Goal: Subscribe to service/newsletter

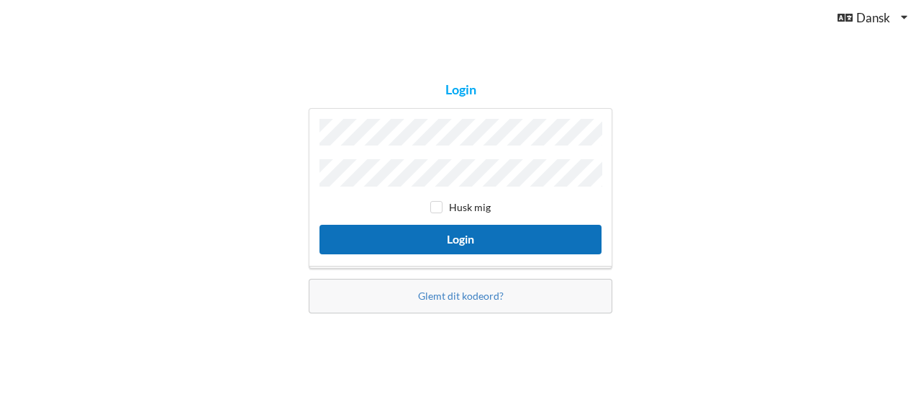
click at [466, 232] on button "Login" at bounding box center [461, 240] width 282 height 30
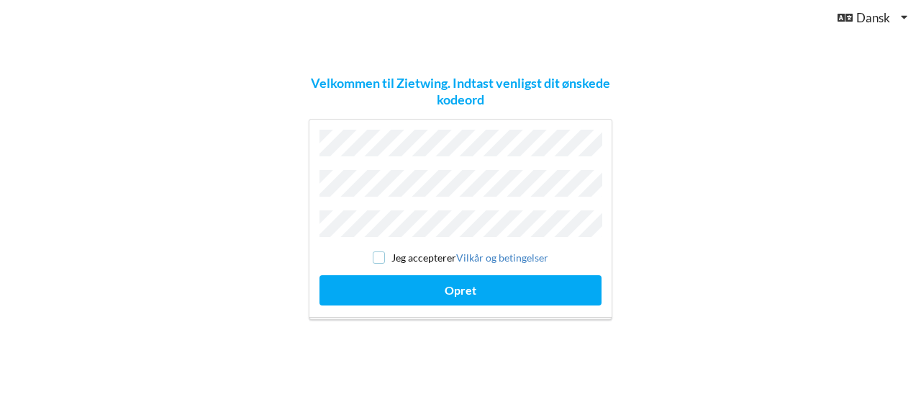
click at [376, 251] on input "checkbox" at bounding box center [379, 257] width 12 height 12
checkbox input "true"
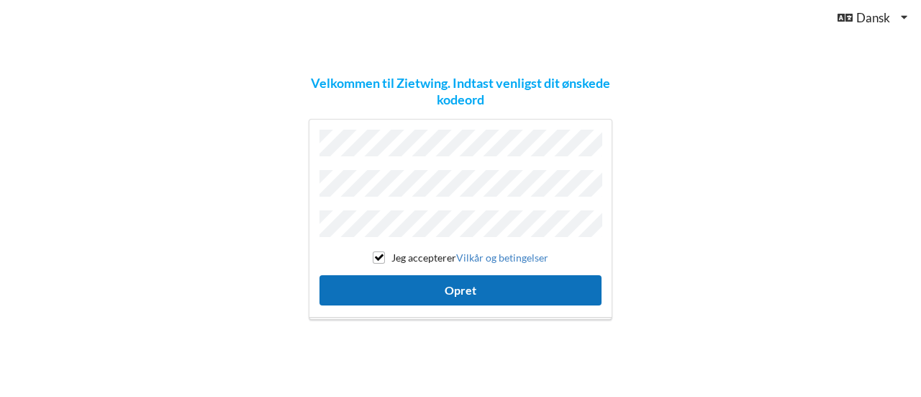
click at [438, 281] on button "Opret" at bounding box center [461, 290] width 282 height 30
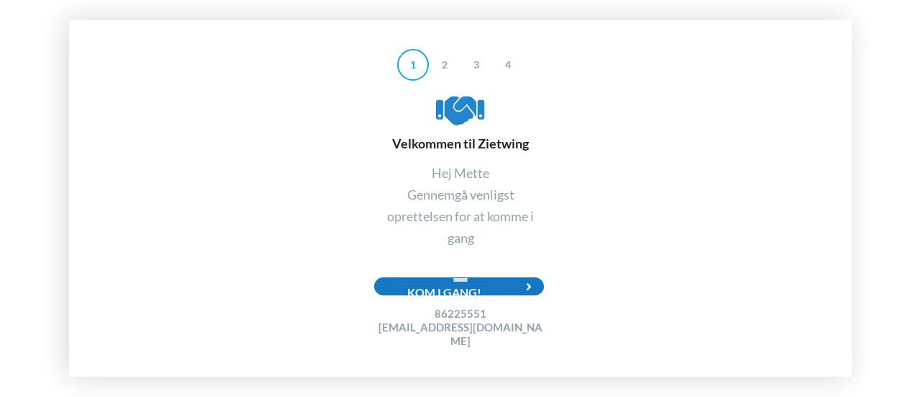
click at [526, 289] on icon at bounding box center [530, 286] width 30 height 18
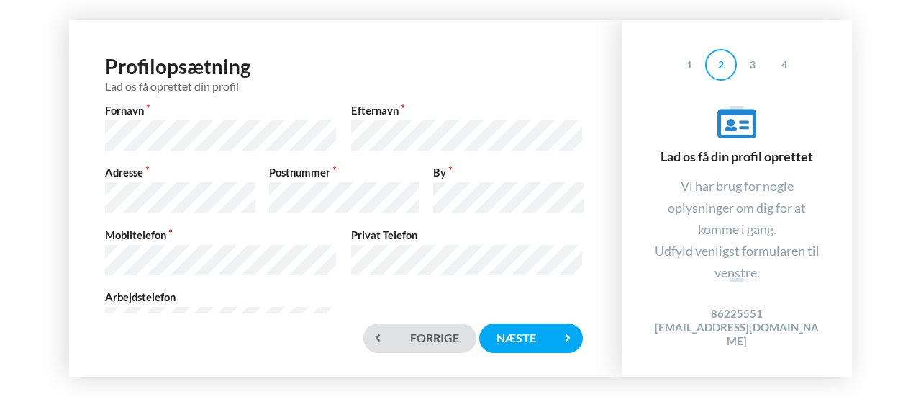
scroll to position [48, 0]
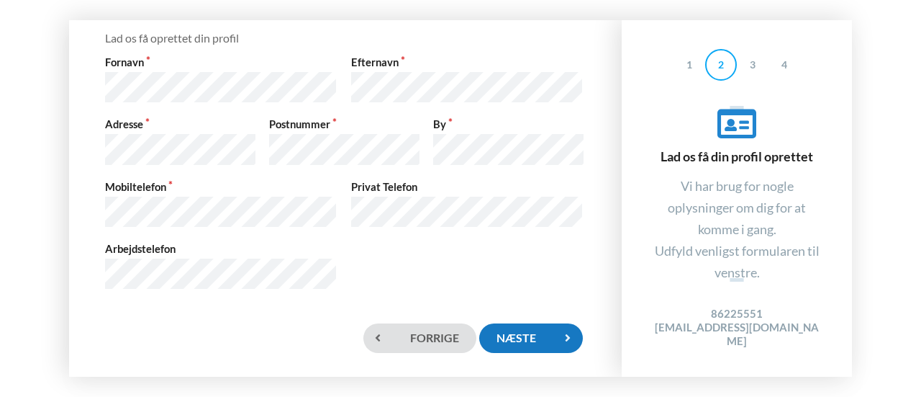
click at [505, 332] on div "Næste" at bounding box center [531, 338] width 104 height 30
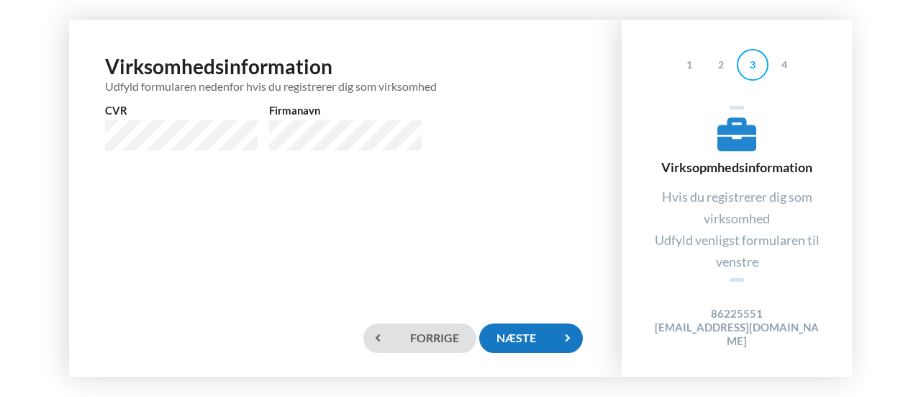
click at [518, 333] on div "Næste" at bounding box center [531, 338] width 104 height 30
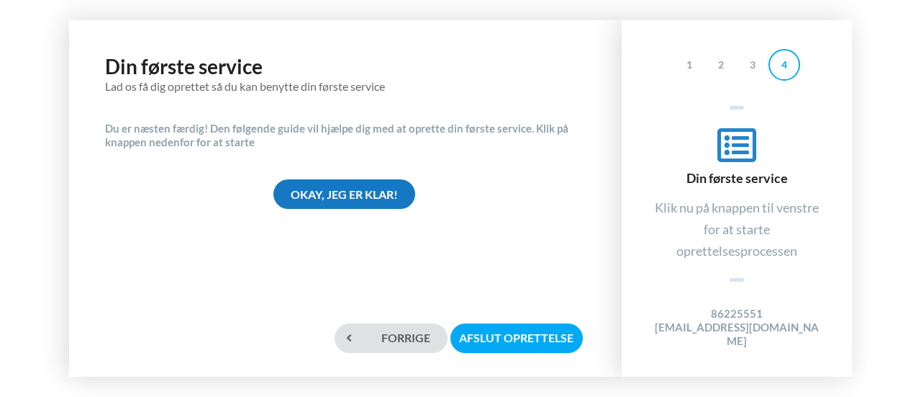
click at [369, 191] on div "Okay, jeg er klar!" at bounding box center [344, 194] width 142 height 30
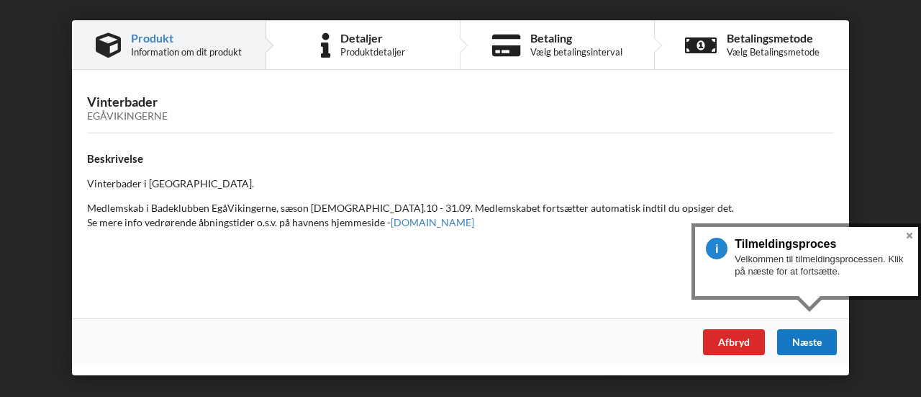
click at [804, 338] on div "Næste" at bounding box center [807, 342] width 60 height 26
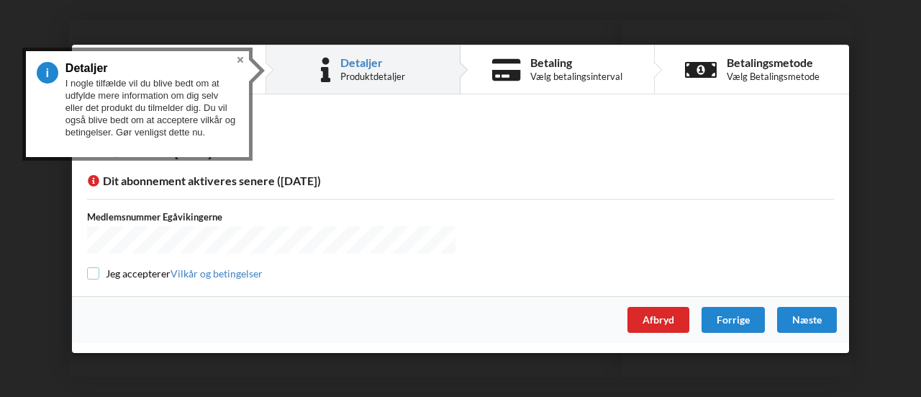
click at [91, 270] on input "checkbox" at bounding box center [93, 273] width 12 height 12
checkbox input "true"
click at [805, 311] on div "Næste" at bounding box center [807, 319] width 60 height 26
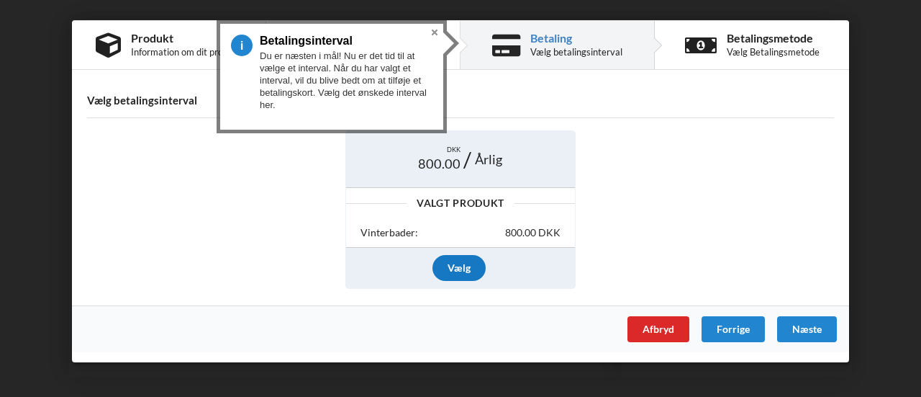
click at [458, 264] on div "Vælg" at bounding box center [459, 268] width 53 height 26
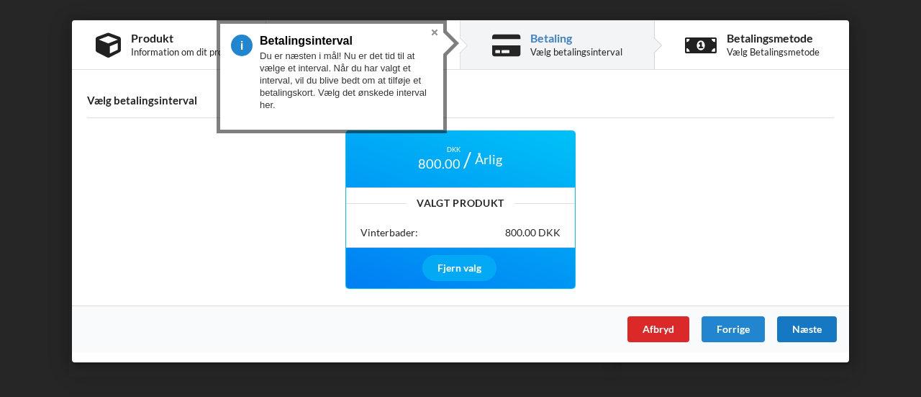
click at [796, 325] on div "Næste" at bounding box center [807, 329] width 60 height 26
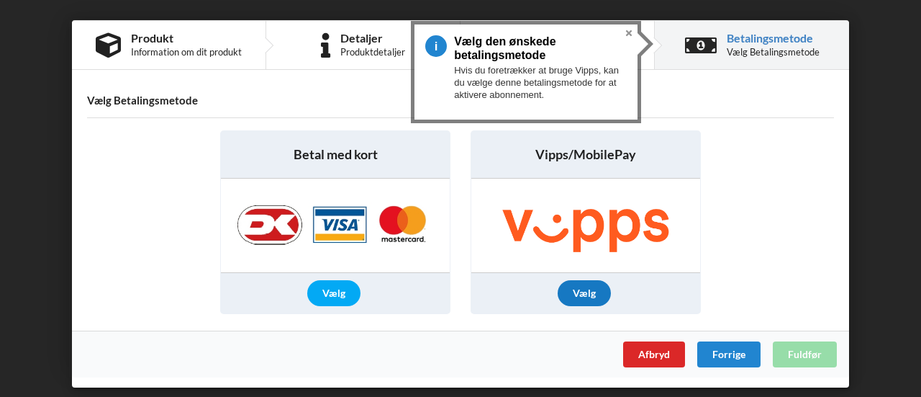
click at [591, 286] on div "Vælg" at bounding box center [584, 293] width 53 height 26
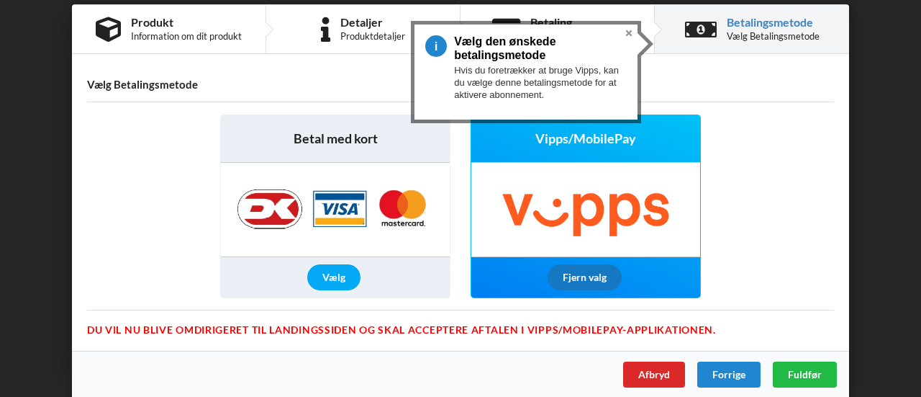
scroll to position [24, 0]
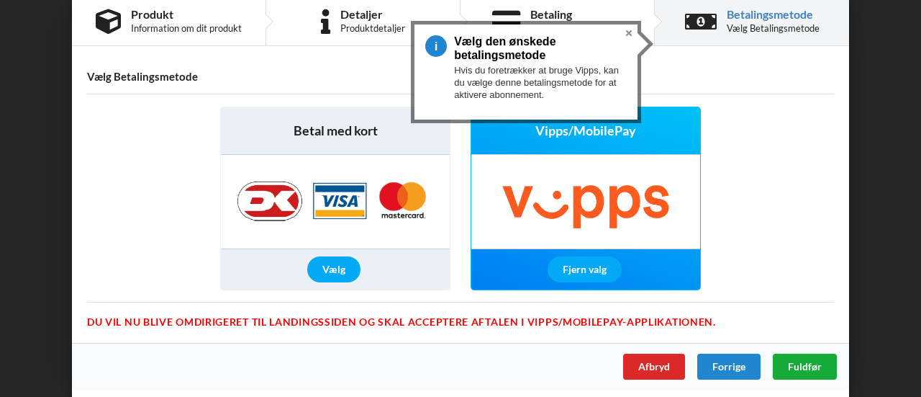
click at [790, 360] on span "Fuldfør" at bounding box center [805, 366] width 34 height 12
click at [743, 22] on div "Vælg Betalingsmetode" at bounding box center [773, 28] width 93 height 12
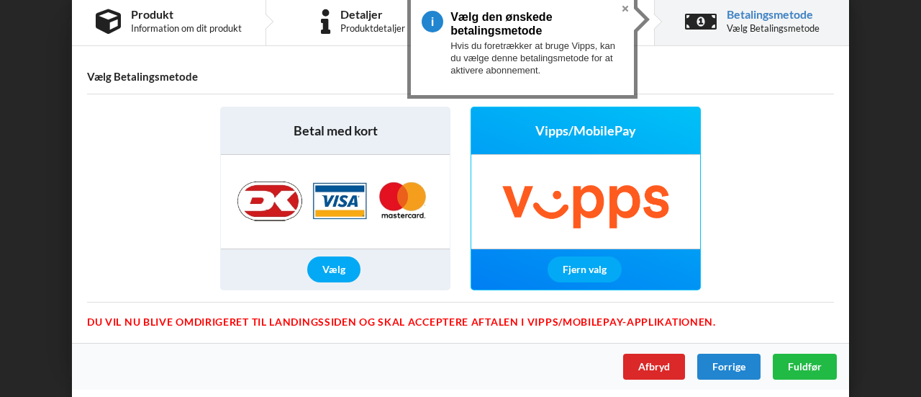
click at [759, 9] on div "Betalingsmetode" at bounding box center [773, 15] width 93 height 12
click at [592, 199] on img at bounding box center [585, 202] width 229 height 94
click at [577, 263] on div "Fjern valg" at bounding box center [585, 269] width 74 height 26
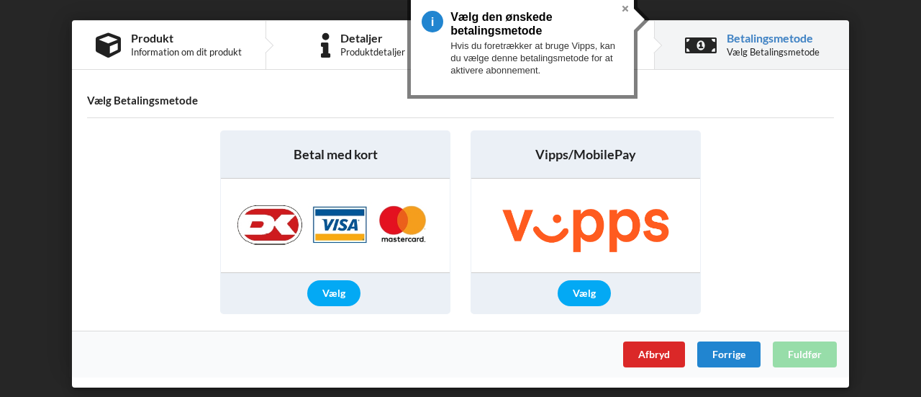
scroll to position [0, 0]
click at [584, 286] on div "Vælg" at bounding box center [584, 293] width 53 height 26
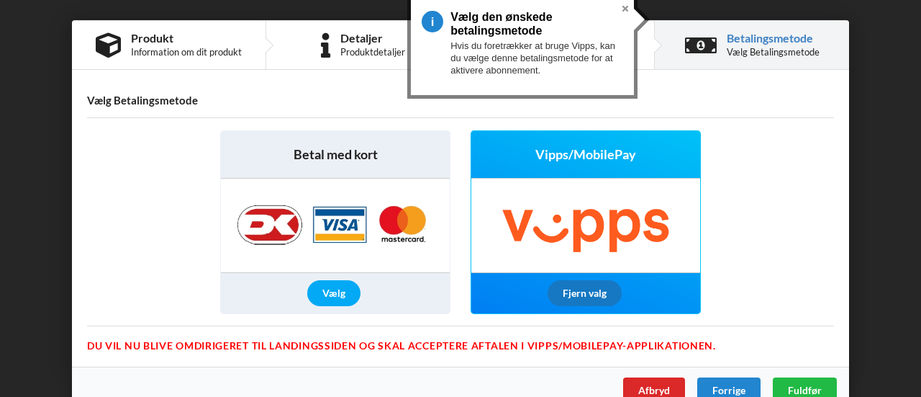
click at [584, 286] on div "Fjern valg" at bounding box center [585, 293] width 74 height 26
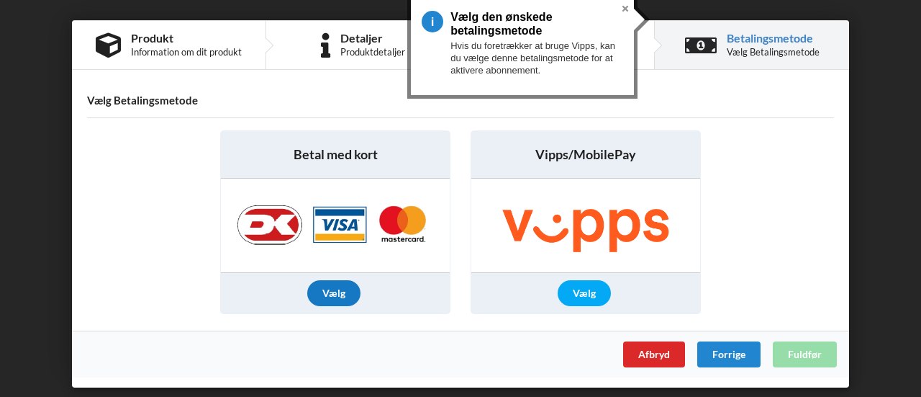
click at [331, 290] on div "Vælg" at bounding box center [333, 293] width 53 height 26
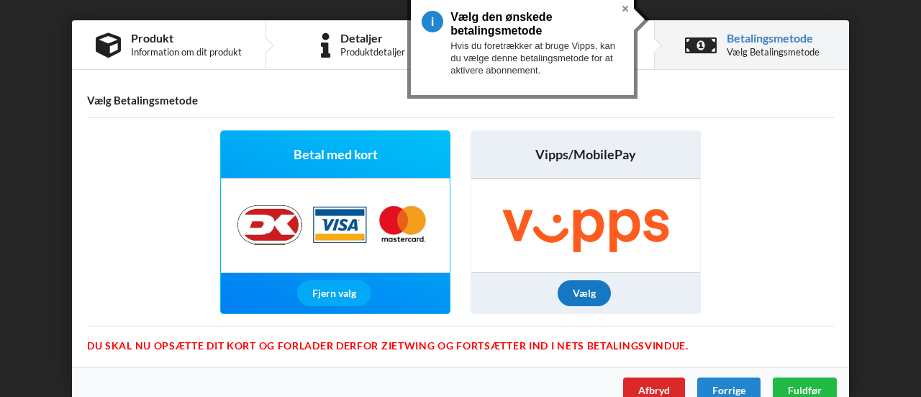
click at [576, 287] on div "Vælg" at bounding box center [584, 293] width 53 height 26
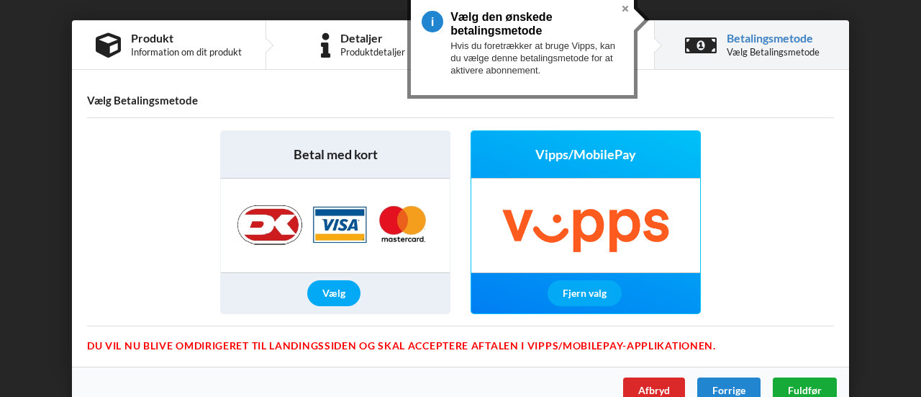
click at [793, 384] on span "Fuldfør" at bounding box center [805, 390] width 34 height 12
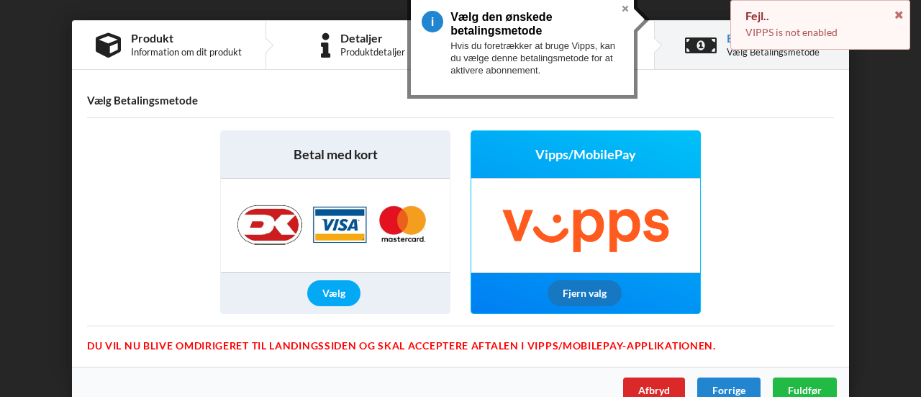
click at [581, 284] on div "Fjern valg" at bounding box center [585, 293] width 74 height 26
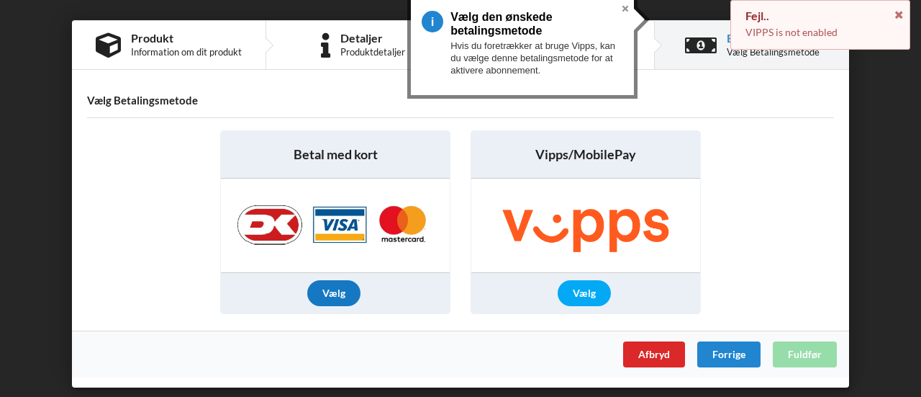
click at [334, 285] on div "Vælg" at bounding box center [333, 293] width 53 height 26
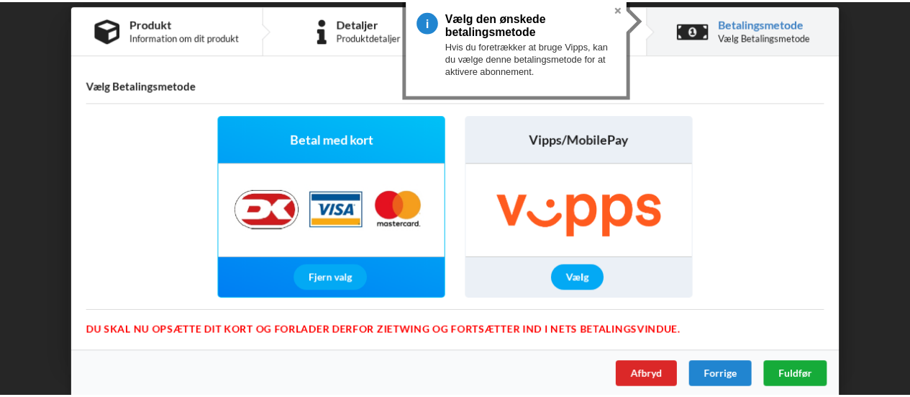
scroll to position [24, 0]
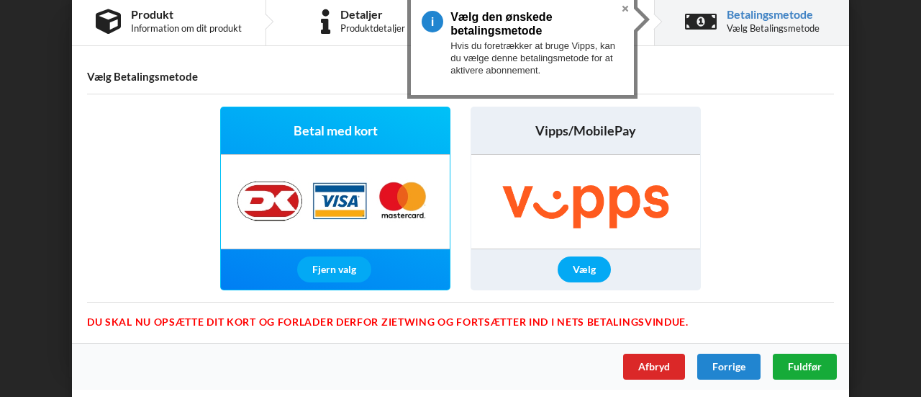
click at [799, 361] on span "Fuldfør" at bounding box center [805, 366] width 34 height 12
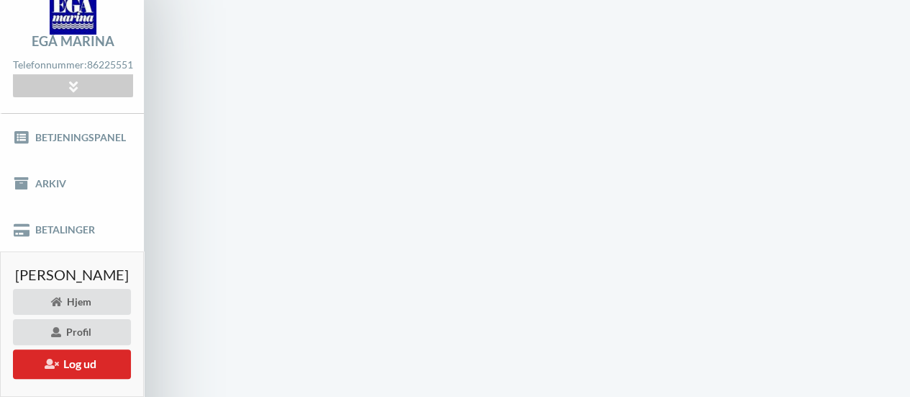
scroll to position [1, 0]
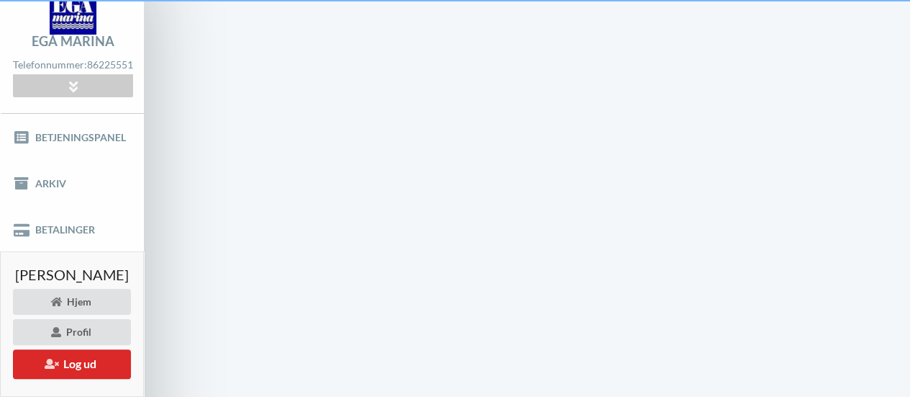
scroll to position [61, 0]
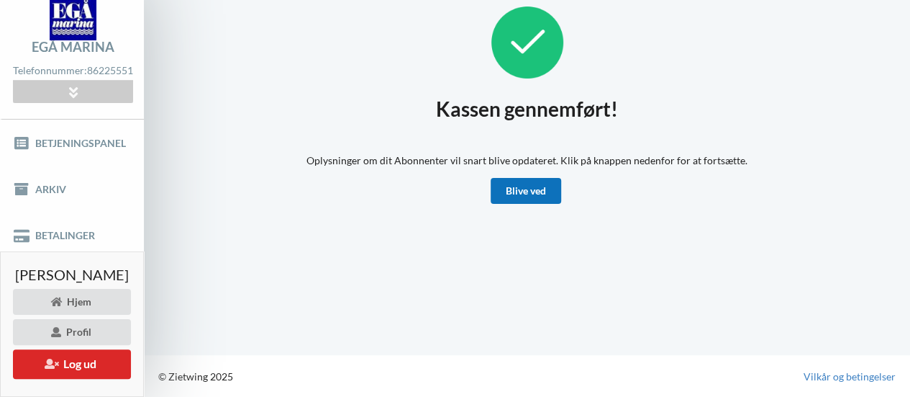
click at [551, 188] on link "Blive ved" at bounding box center [526, 191] width 71 height 26
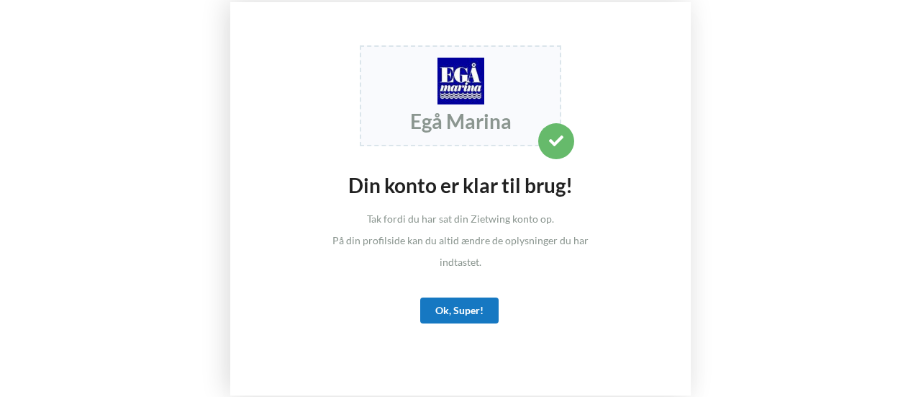
click at [454, 307] on div "Ok, Super!" at bounding box center [459, 310] width 78 height 26
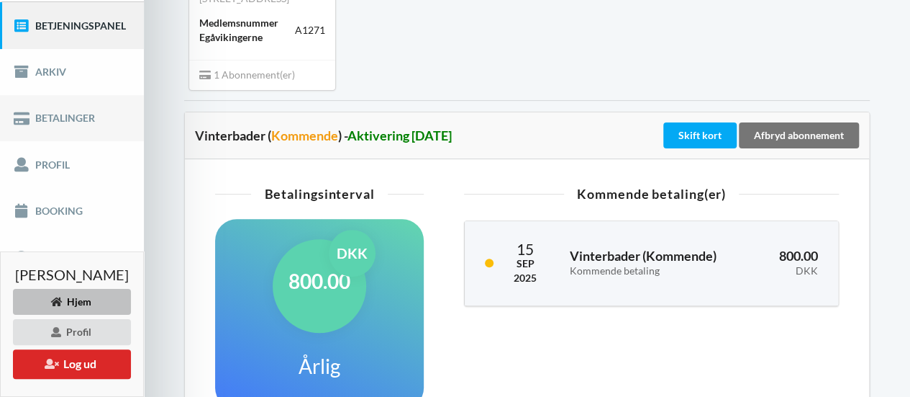
scroll to position [216, 0]
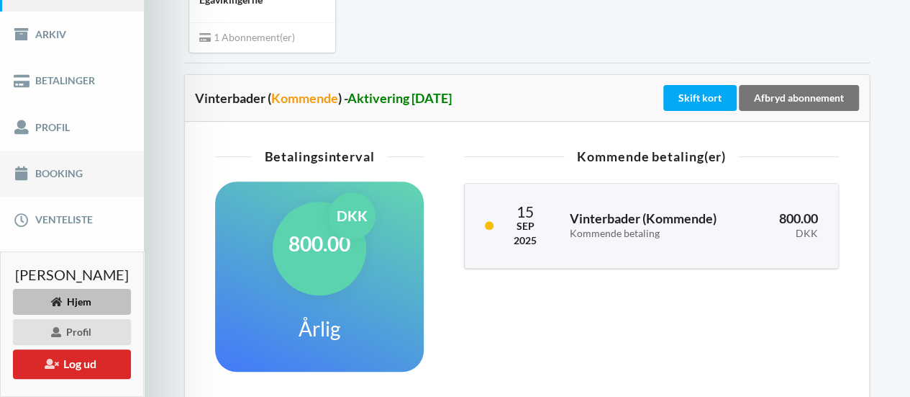
click at [59, 173] on link "Booking" at bounding box center [72, 173] width 144 height 46
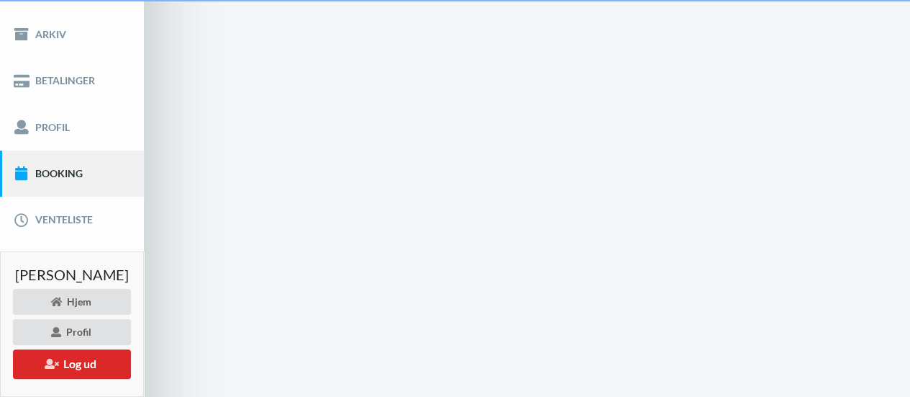
scroll to position [61, 0]
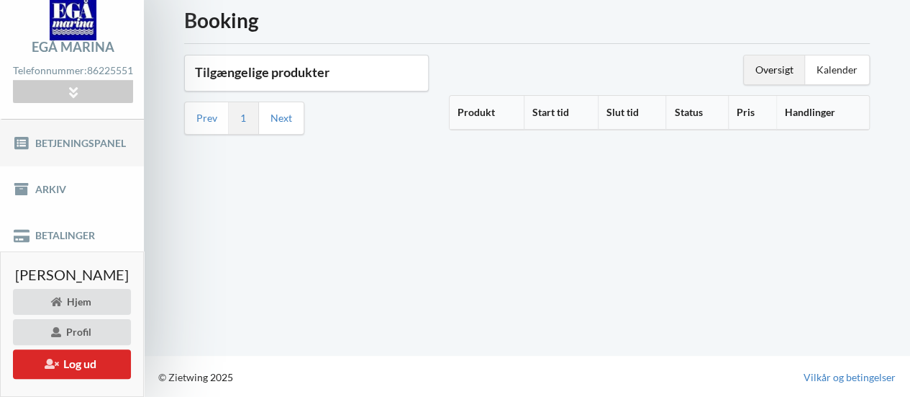
click at [66, 143] on link "Betjeningspanel" at bounding box center [72, 142] width 144 height 46
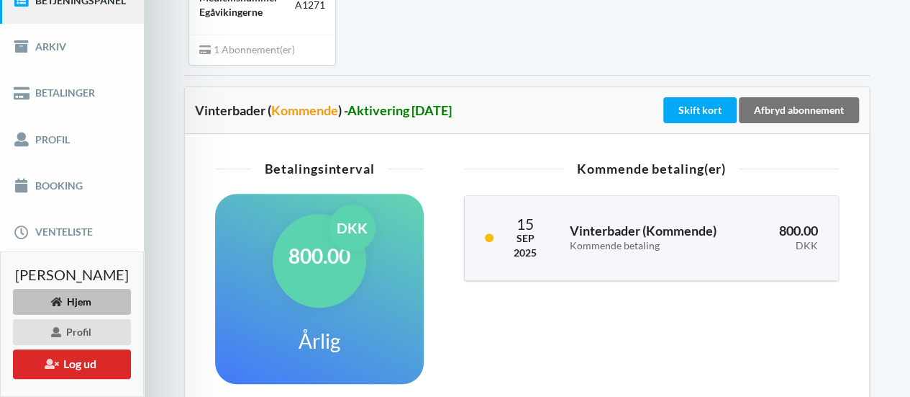
scroll to position [205, 0]
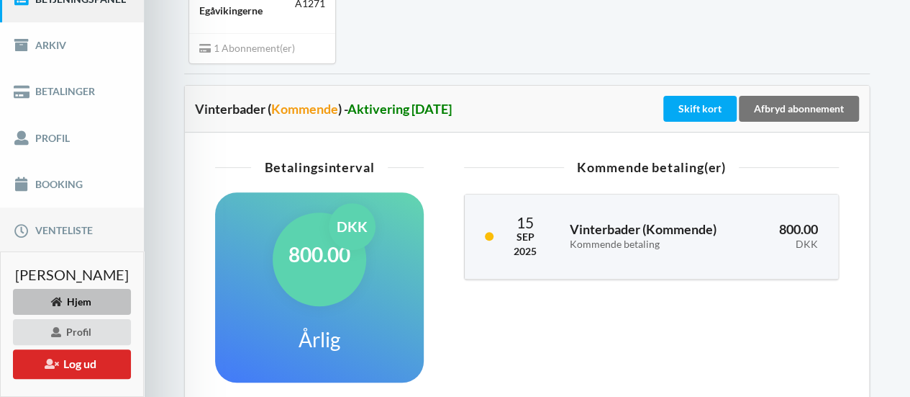
click at [66, 225] on link "Venteliste" at bounding box center [72, 230] width 144 height 46
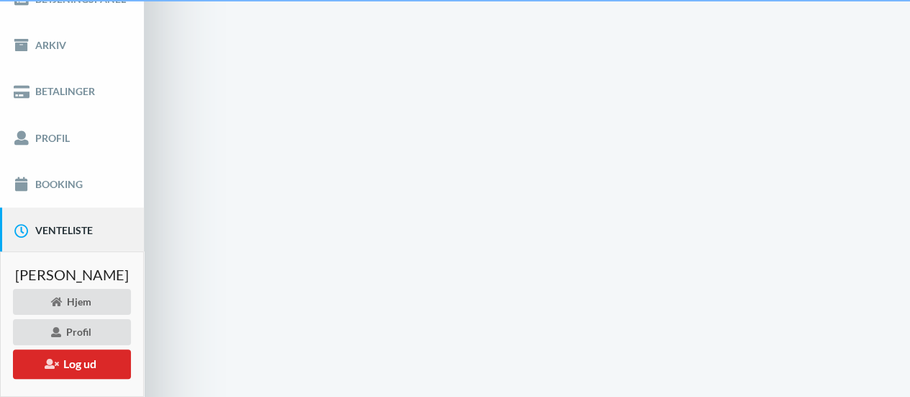
scroll to position [61, 0]
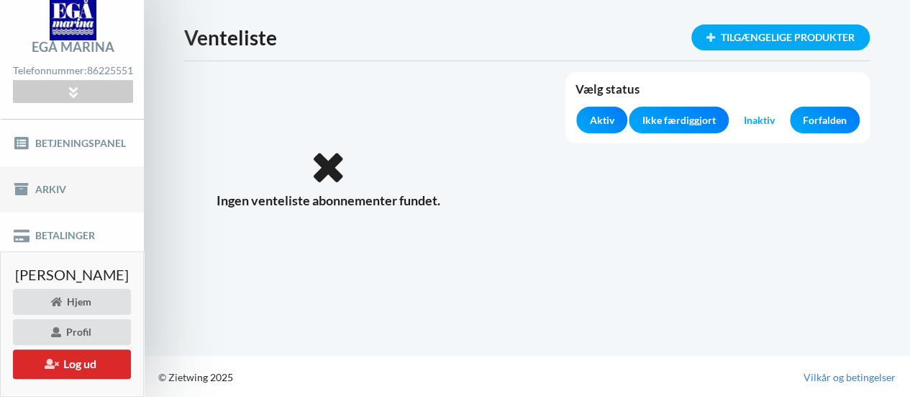
click at [55, 185] on link "Arkiv" at bounding box center [72, 189] width 144 height 46
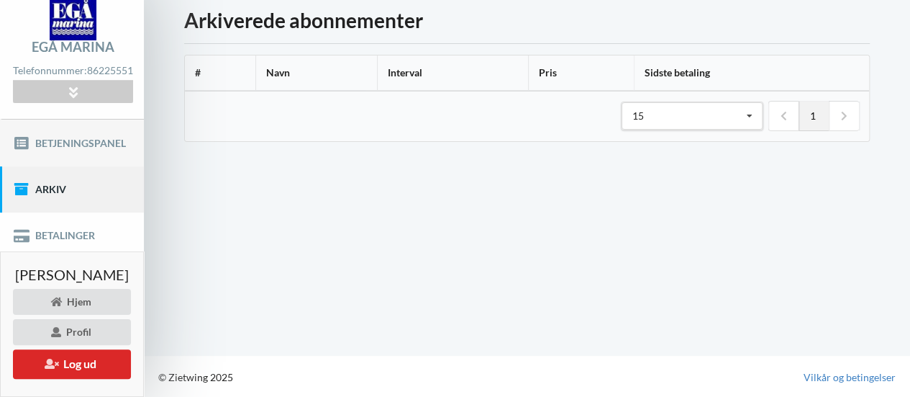
click at [67, 139] on link "Betjeningspanel" at bounding box center [72, 142] width 144 height 46
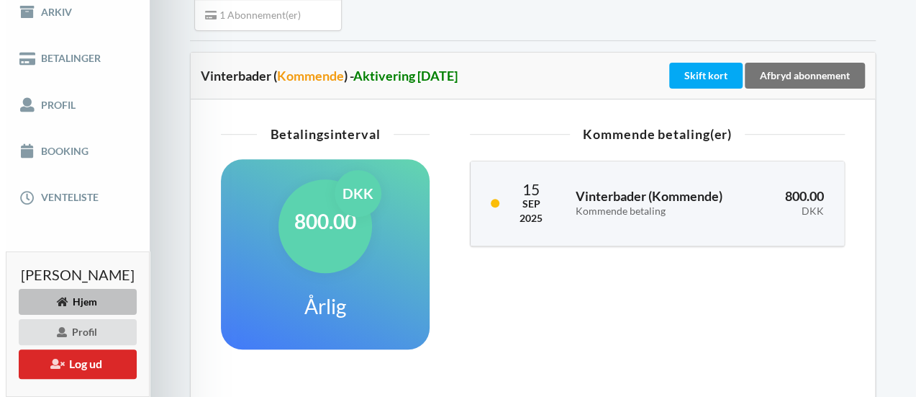
scroll to position [216, 0]
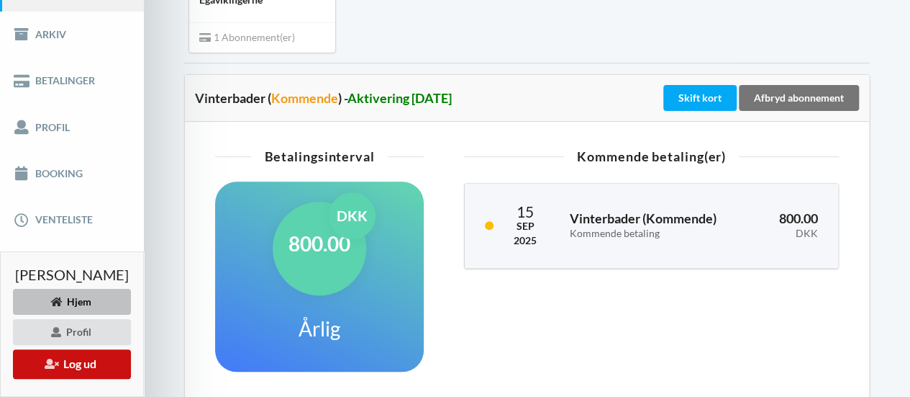
click at [90, 363] on button "Log ud" at bounding box center [72, 364] width 118 height 30
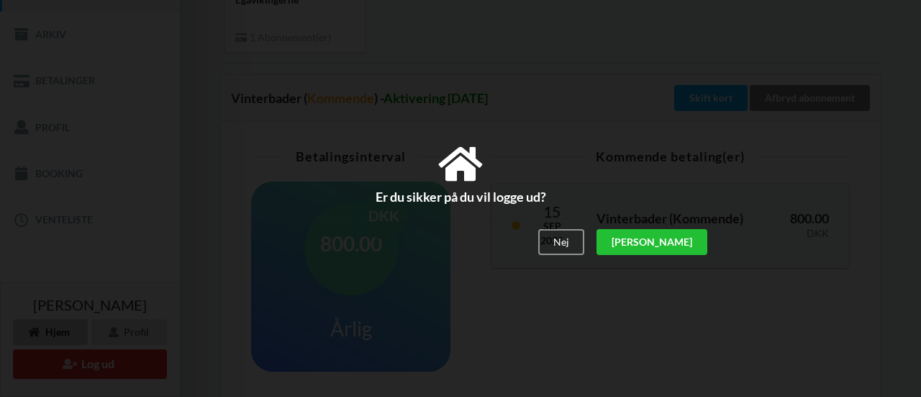
click at [688, 238] on div "Ja" at bounding box center [652, 242] width 111 height 26
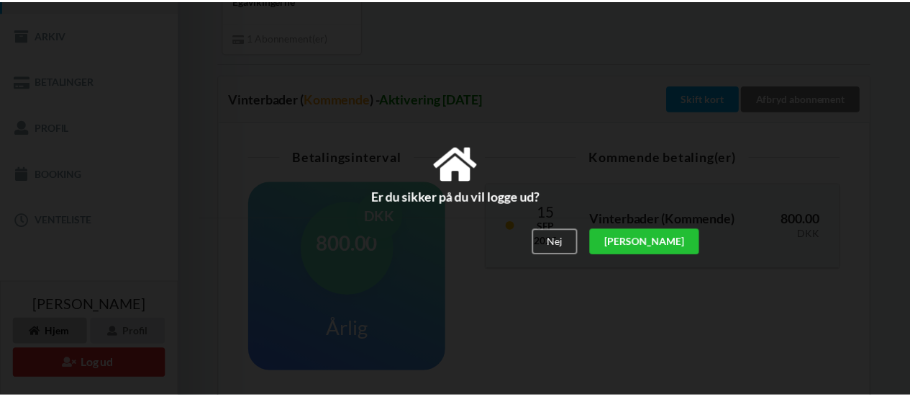
scroll to position [73, 0]
